Goal: Information Seeking & Learning: Learn about a topic

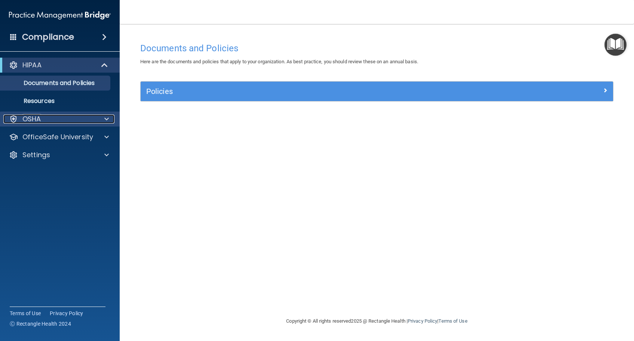
click at [30, 116] on p "OSHA" at bounding box center [31, 118] width 19 height 9
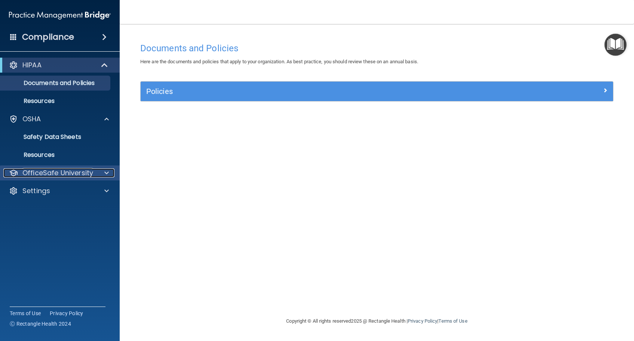
click at [105, 173] on span at bounding box center [106, 172] width 4 height 9
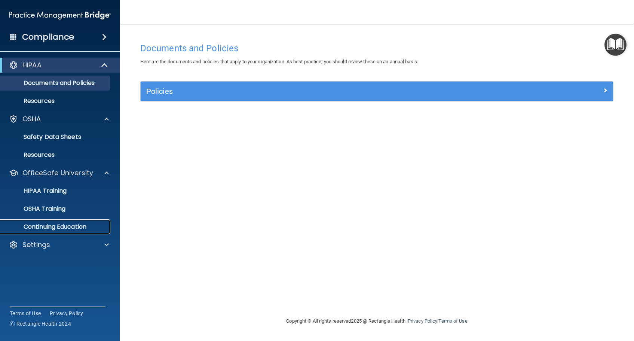
drag, startPoint x: 90, startPoint y: 223, endPoint x: 82, endPoint y: 221, distance: 7.7
click at [89, 223] on p "Continuing Education" at bounding box center [56, 226] width 102 height 7
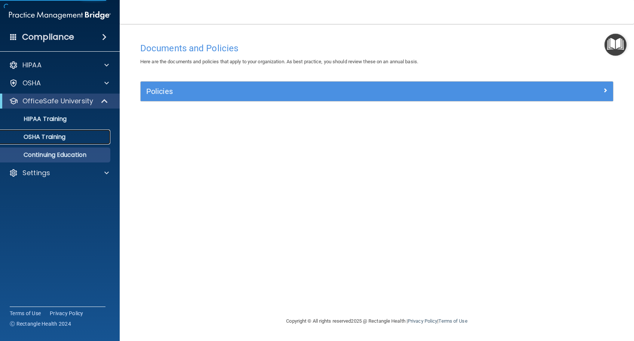
click at [45, 136] on p "OSHA Training" at bounding box center [35, 136] width 61 height 7
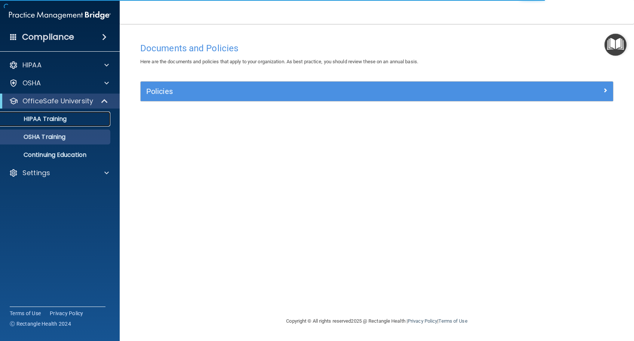
click at [54, 118] on p "HIPAA Training" at bounding box center [36, 118] width 62 height 7
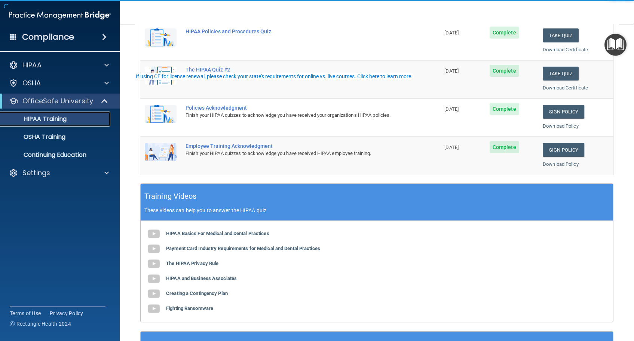
scroll to position [222, 0]
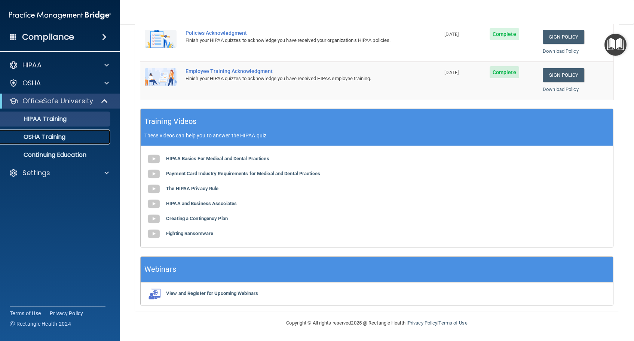
click at [45, 134] on p "OSHA Training" at bounding box center [35, 136] width 61 height 7
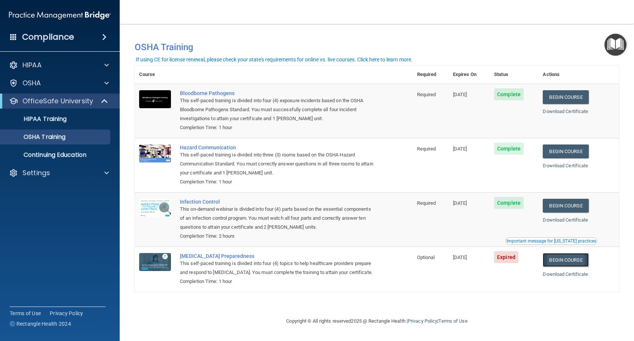
click at [564, 263] on link "Begin Course" at bounding box center [565, 260] width 46 height 14
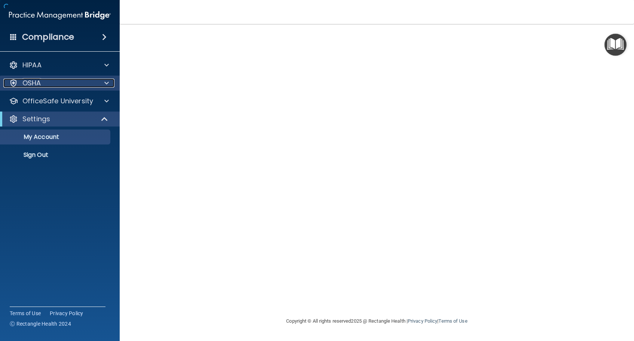
click at [43, 83] on div "OSHA" at bounding box center [49, 83] width 93 height 9
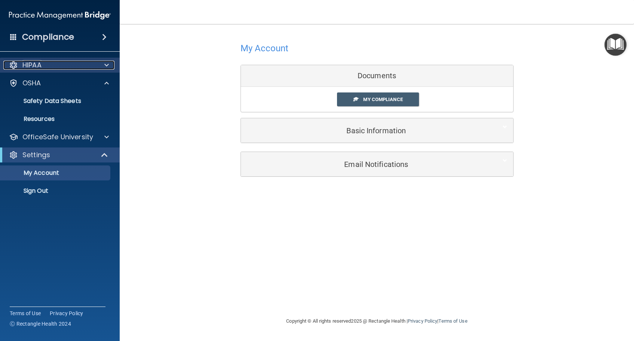
click at [108, 64] on span at bounding box center [106, 65] width 4 height 9
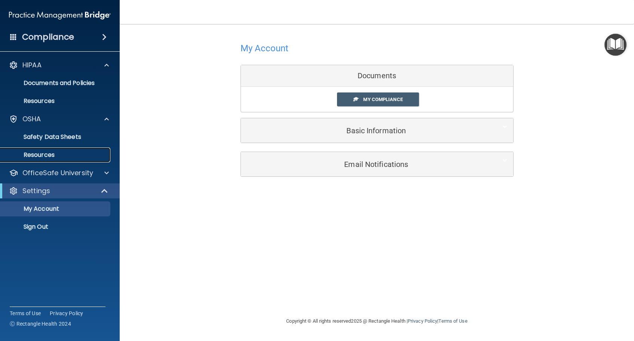
click at [47, 154] on p "Resources" at bounding box center [56, 154] width 102 height 7
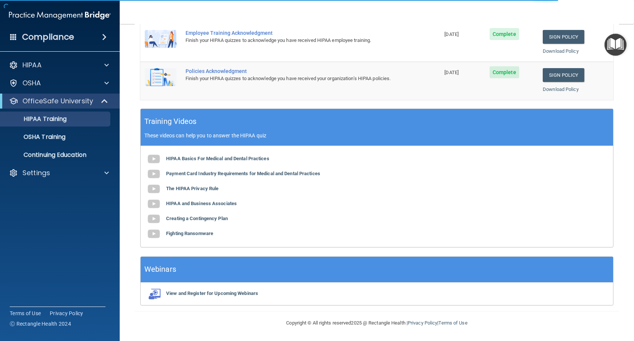
scroll to position [73, 0]
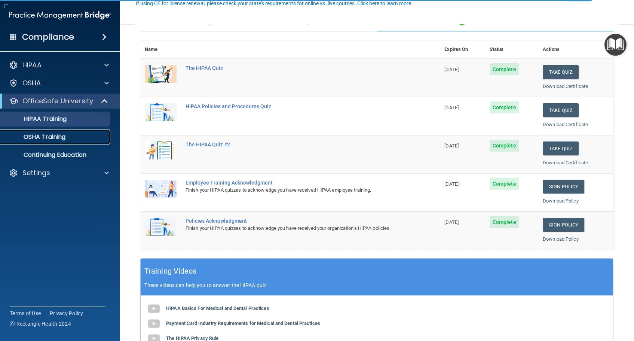
click at [47, 141] on link "OSHA Training" at bounding box center [52, 136] width 118 height 15
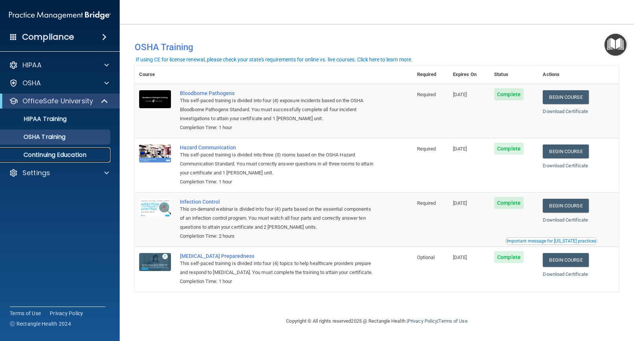
click at [70, 153] on p "Continuing Education" at bounding box center [56, 154] width 102 height 7
